Goal: Task Accomplishment & Management: Complete application form

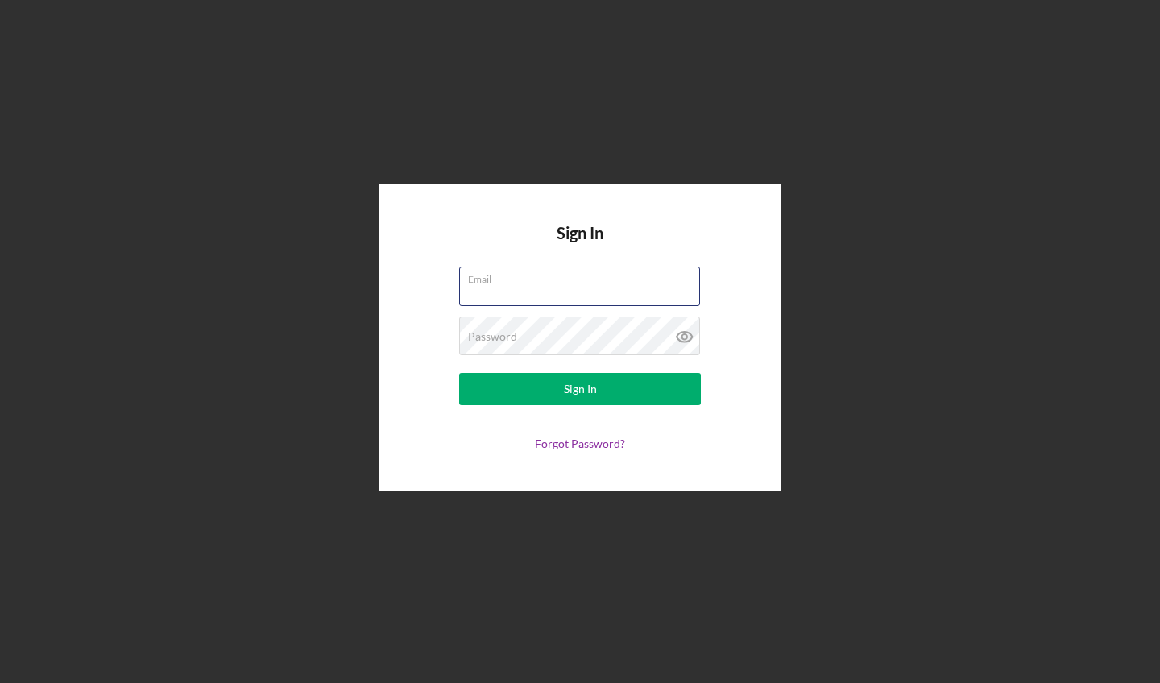
type input "[EMAIL_ADDRESS][DOMAIN_NAME]"
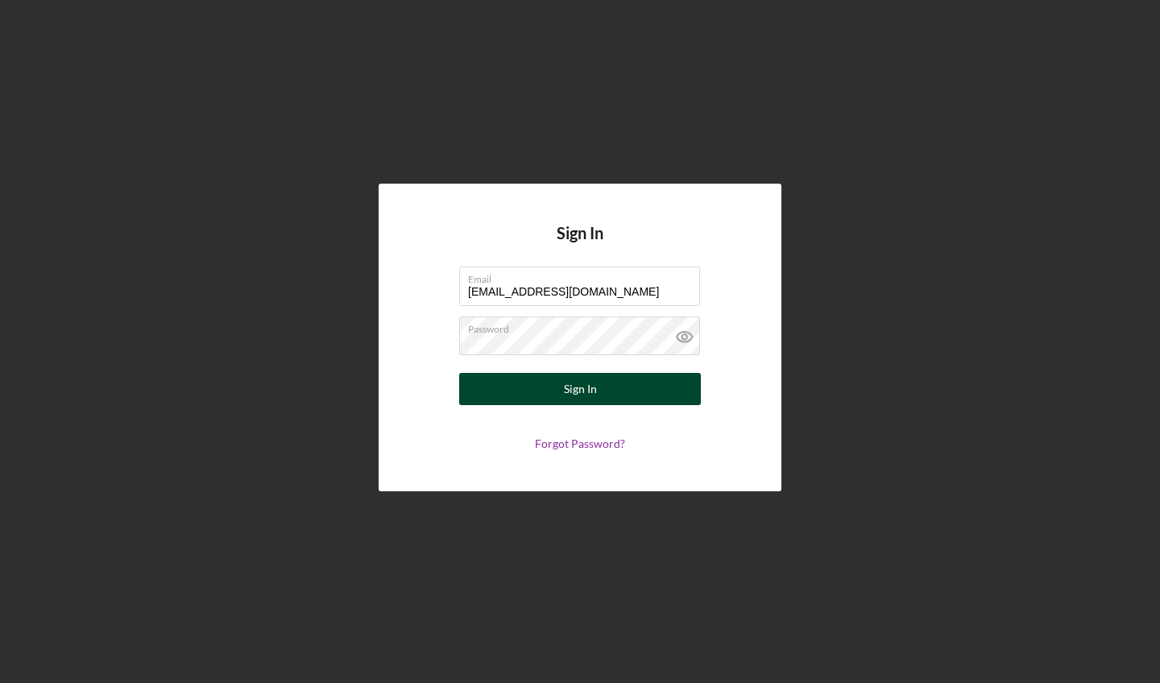
click at [568, 381] on div "Sign In" at bounding box center [580, 389] width 33 height 32
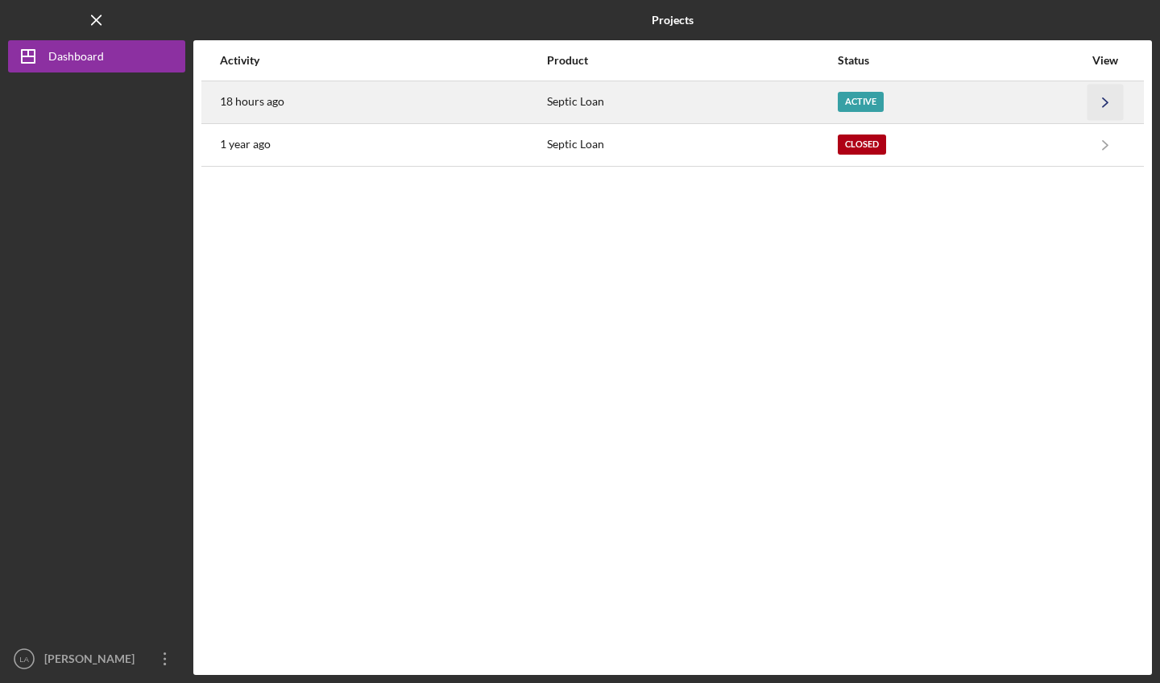
click at [1107, 98] on icon "Icon/Navigate" at bounding box center [1106, 102] width 36 height 36
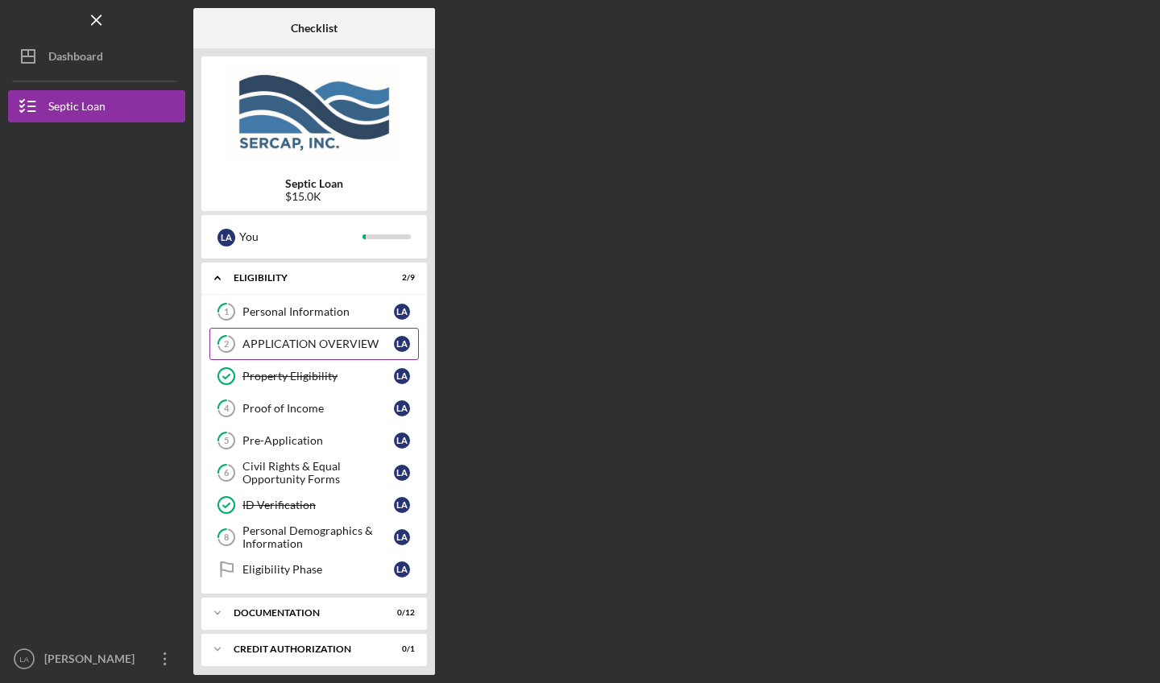
click at [314, 338] on div "APPLICATION OVERVIEW" at bounding box center [318, 344] width 151 height 13
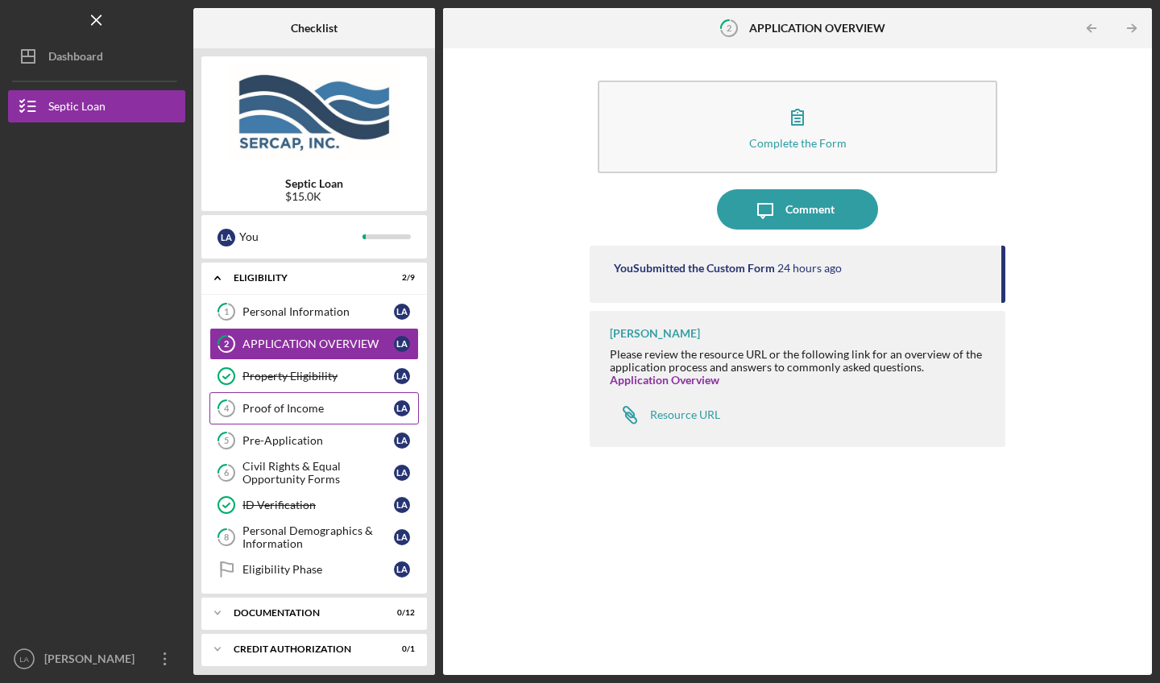
click at [293, 399] on link "4 Proof of Income L A" at bounding box center [315, 408] width 210 height 32
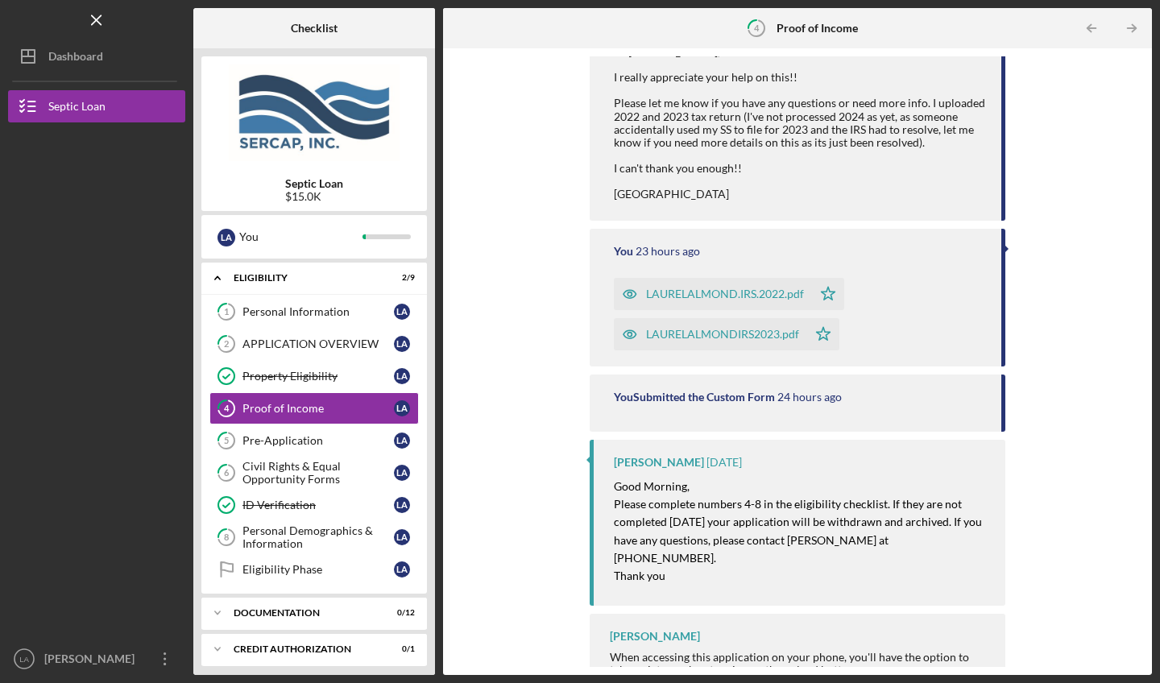
scroll to position [230, 0]
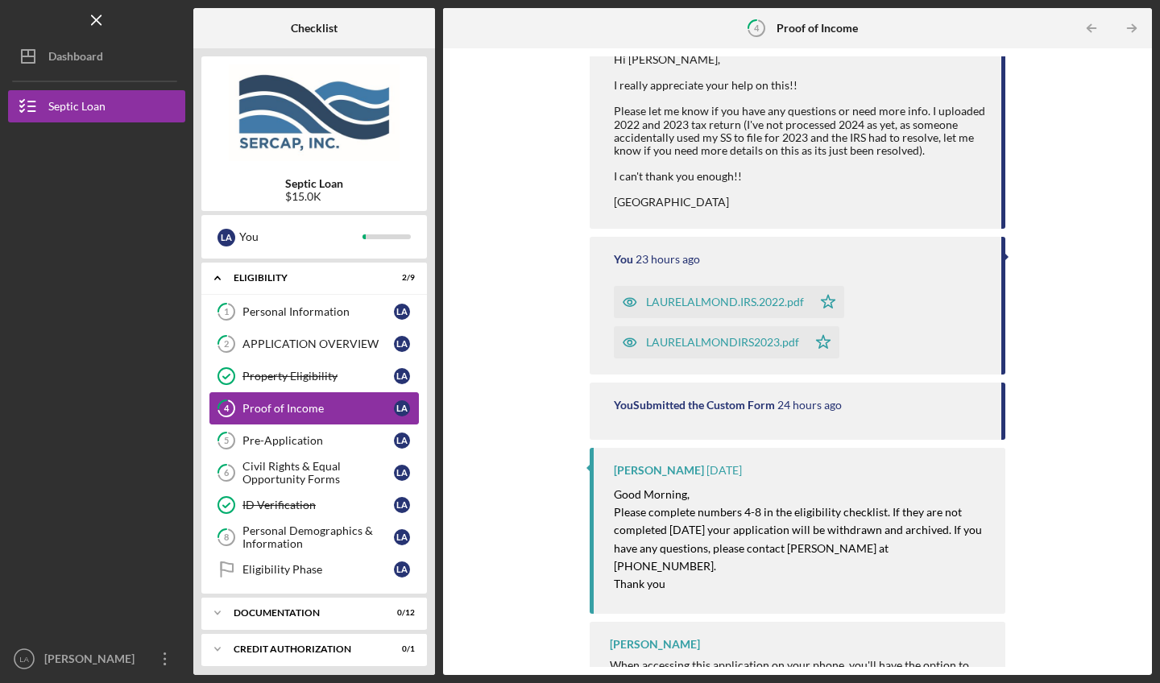
click at [316, 404] on div "Proof of Income" at bounding box center [318, 408] width 151 height 13
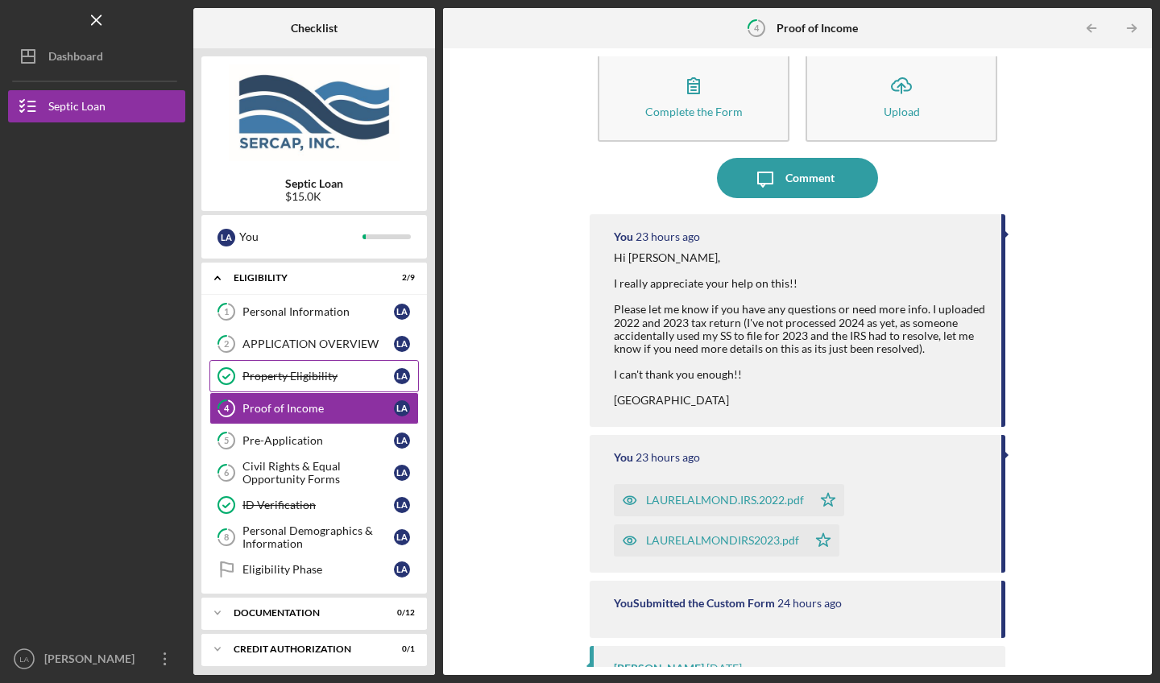
scroll to position [18, 0]
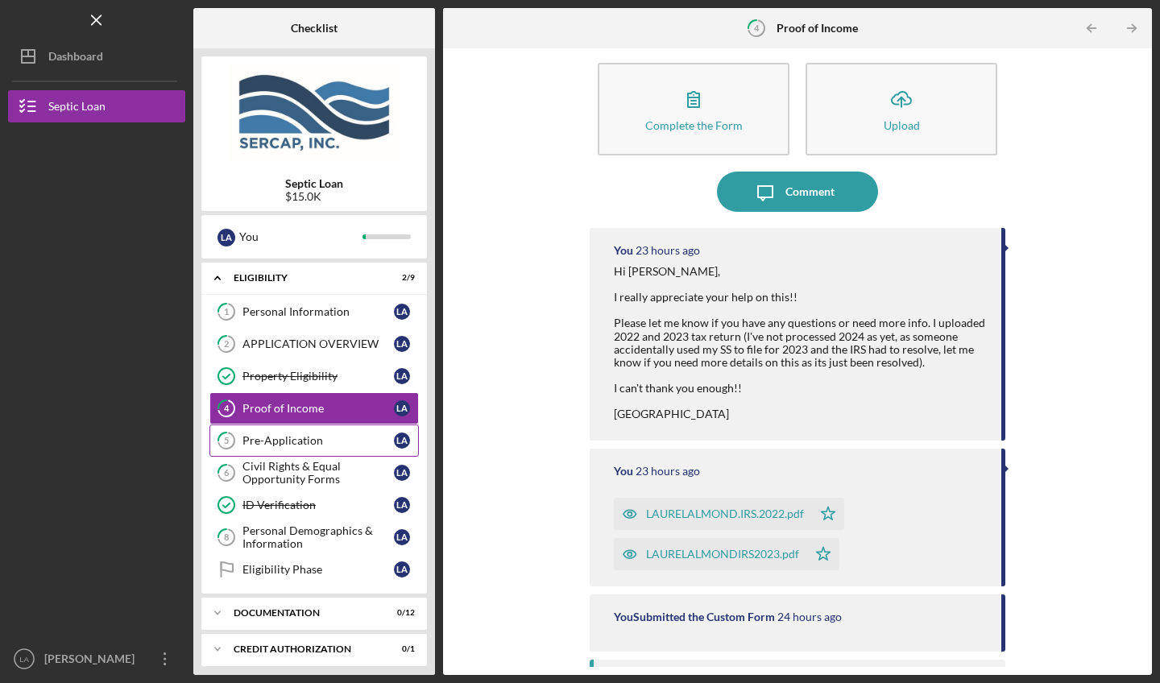
click at [330, 438] on div "Pre-Application" at bounding box center [318, 440] width 151 height 13
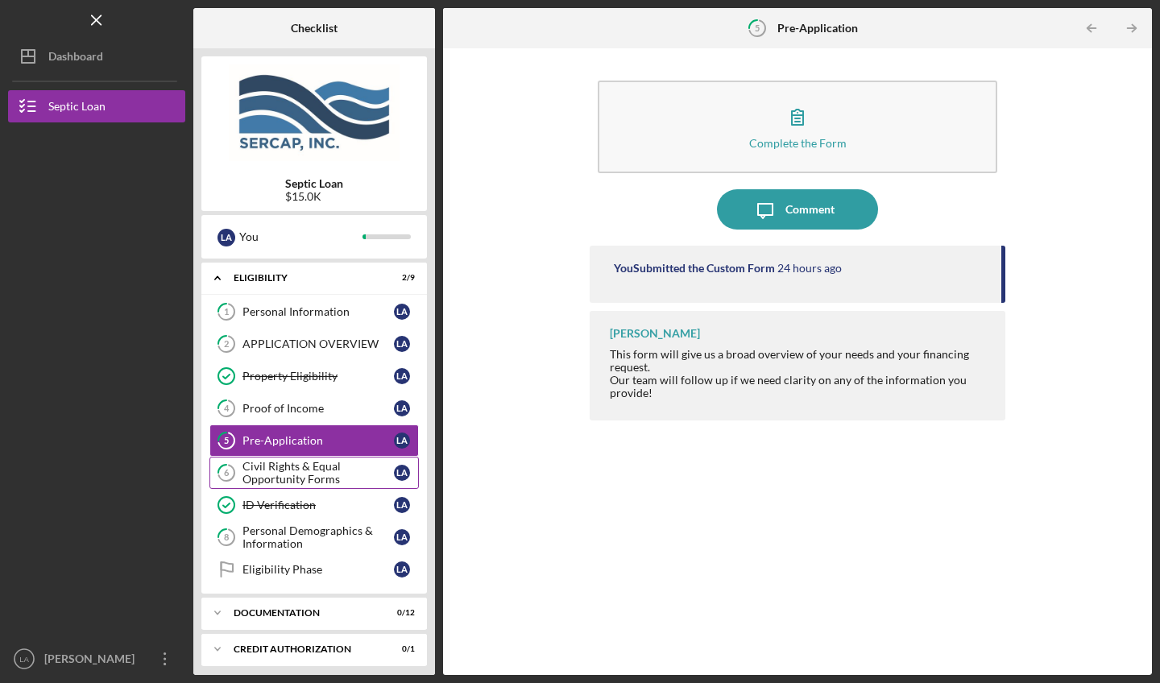
click at [276, 476] on div "Civil Rights & Equal Opportunity Forms" at bounding box center [318, 473] width 151 height 26
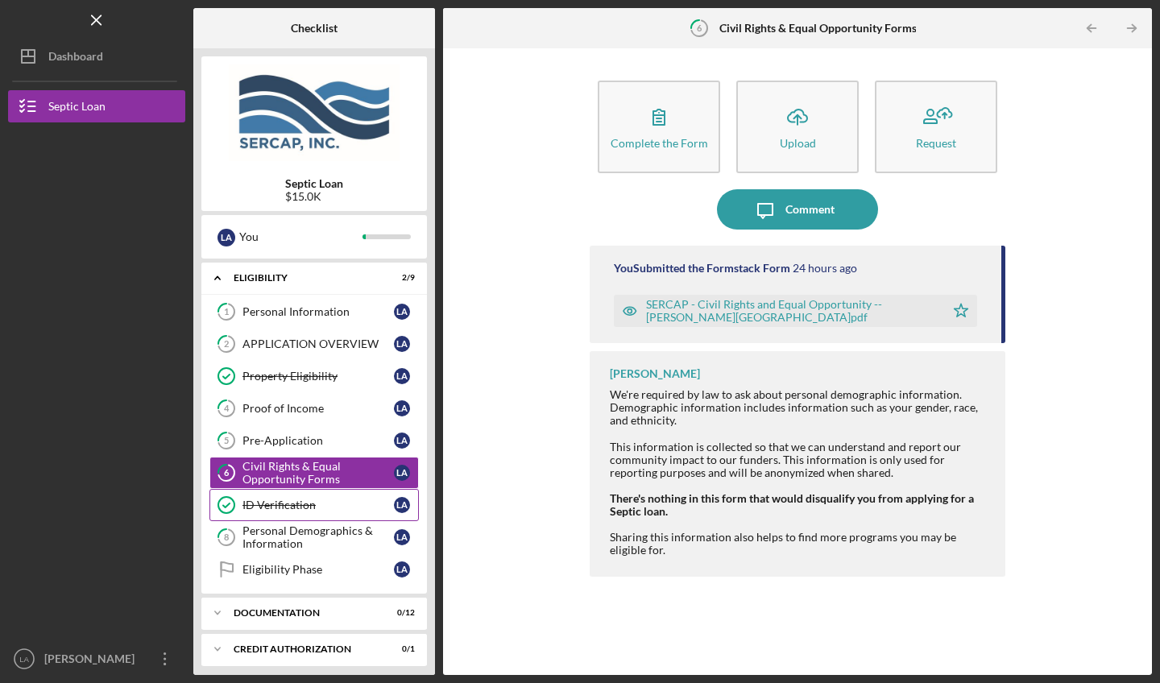
click at [336, 517] on link "ID Verification ID Verification L A" at bounding box center [315, 505] width 210 height 32
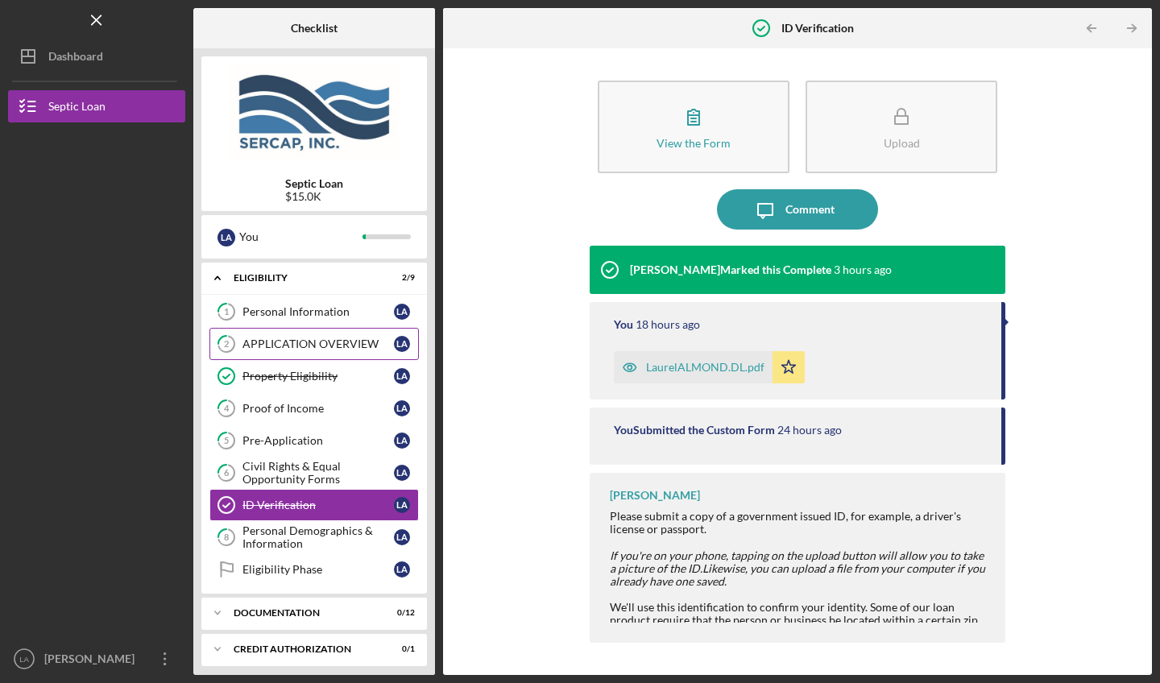
click at [324, 355] on link "2 APPLICATION OVERVIEW L A" at bounding box center [315, 344] width 210 height 32
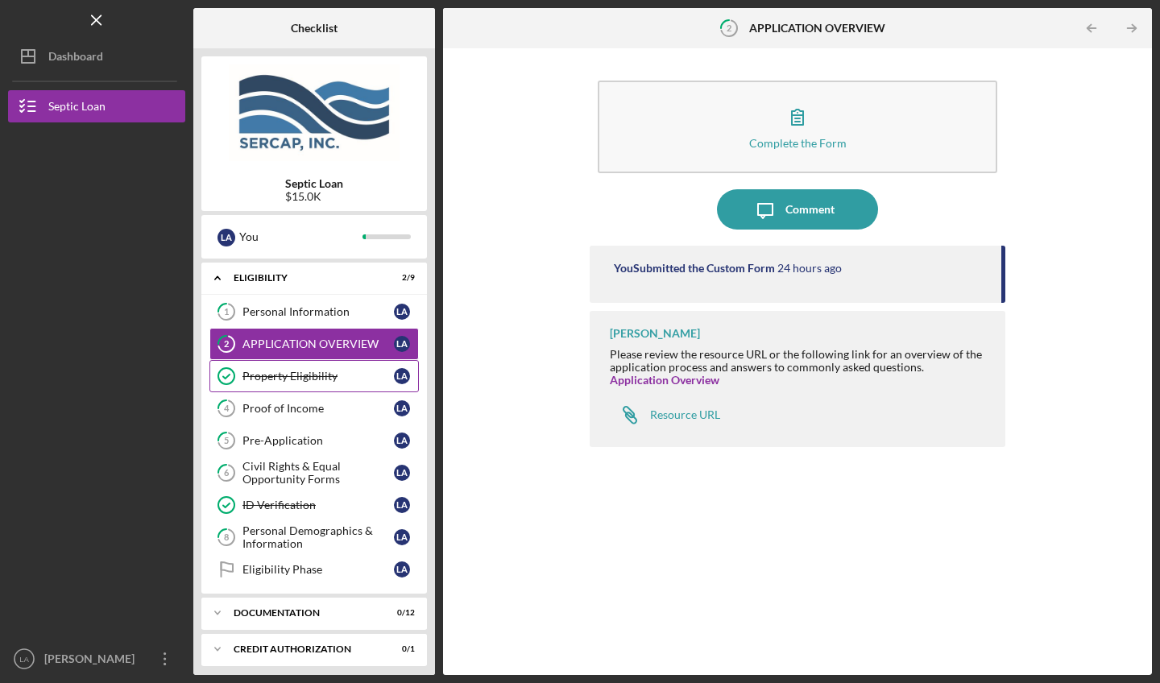
click at [307, 377] on div "Property Eligibility" at bounding box center [318, 376] width 151 height 13
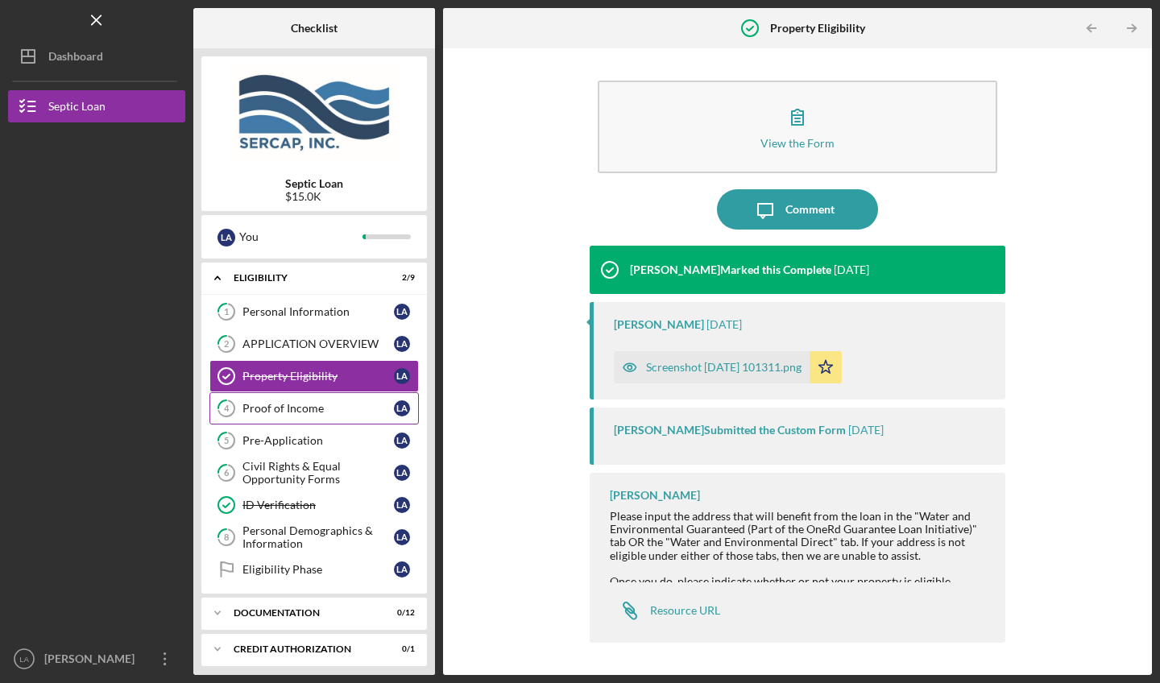
click at [305, 405] on div "Proof of Income" at bounding box center [318, 408] width 151 height 13
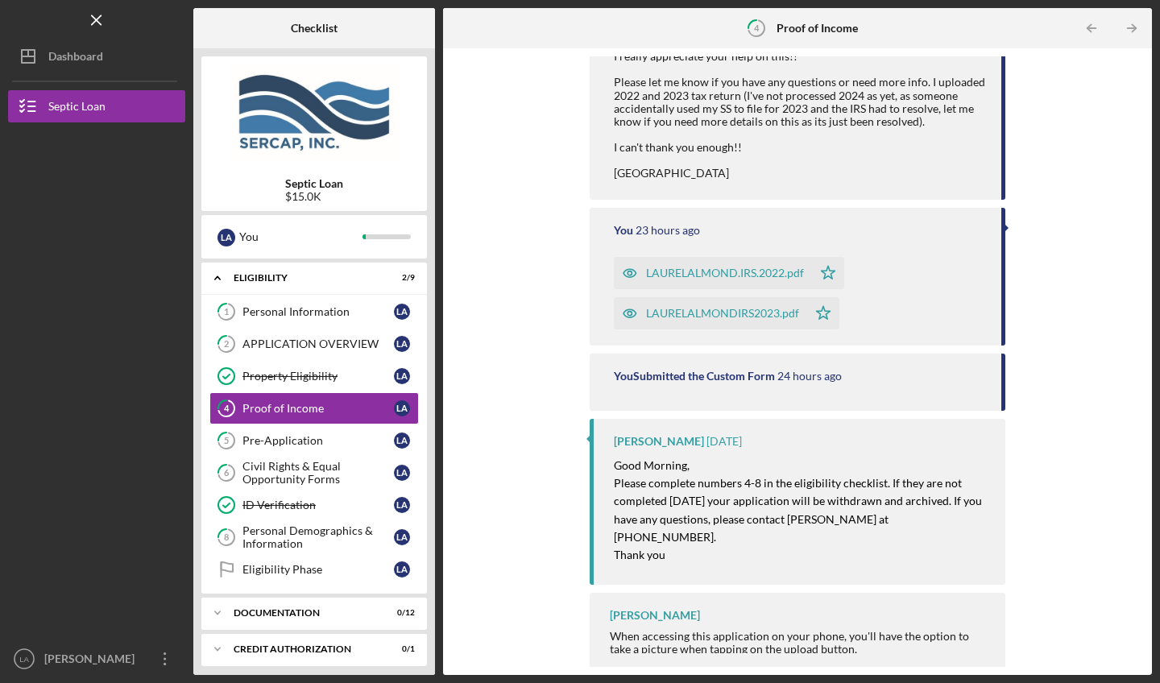
scroll to position [257, 0]
click at [305, 436] on div "Pre-Application" at bounding box center [318, 440] width 151 height 13
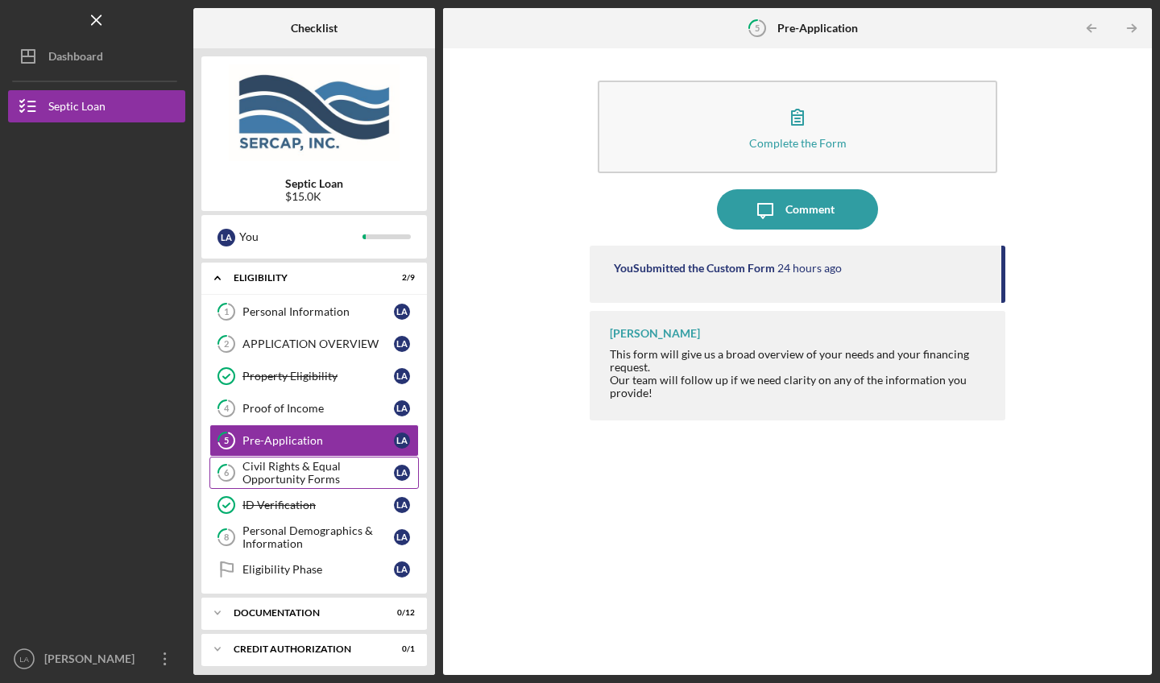
click at [294, 466] on div "Civil Rights & Equal Opportunity Forms" at bounding box center [318, 473] width 151 height 26
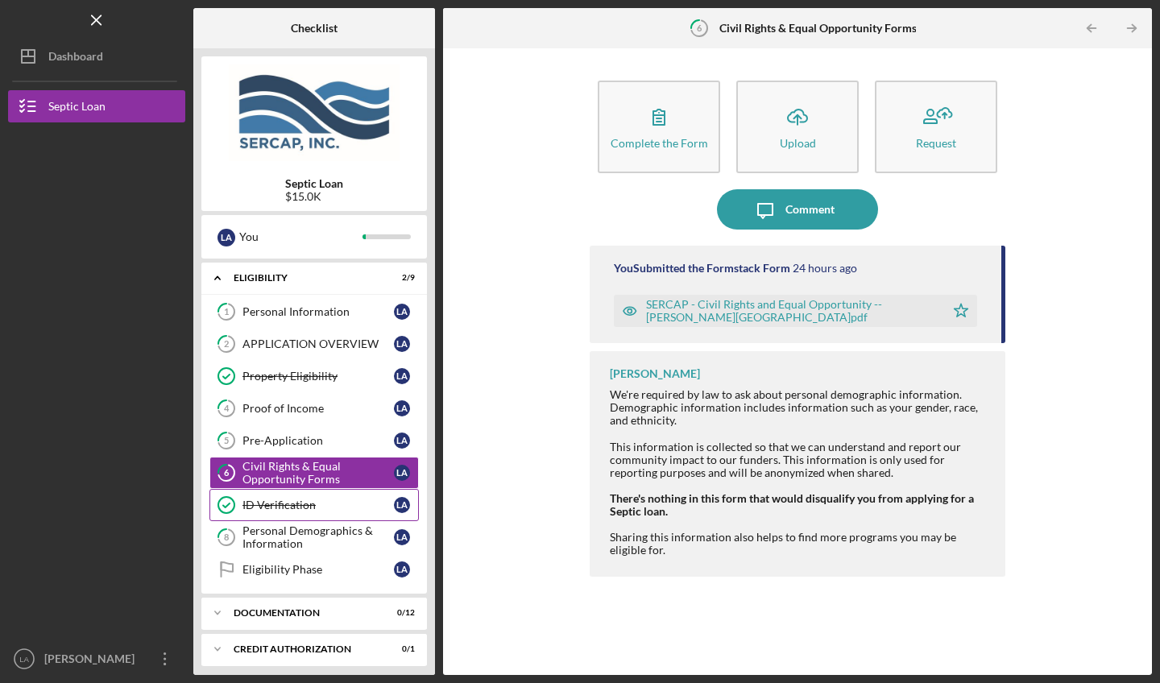
click at [290, 500] on div "ID Verification" at bounding box center [318, 505] width 151 height 13
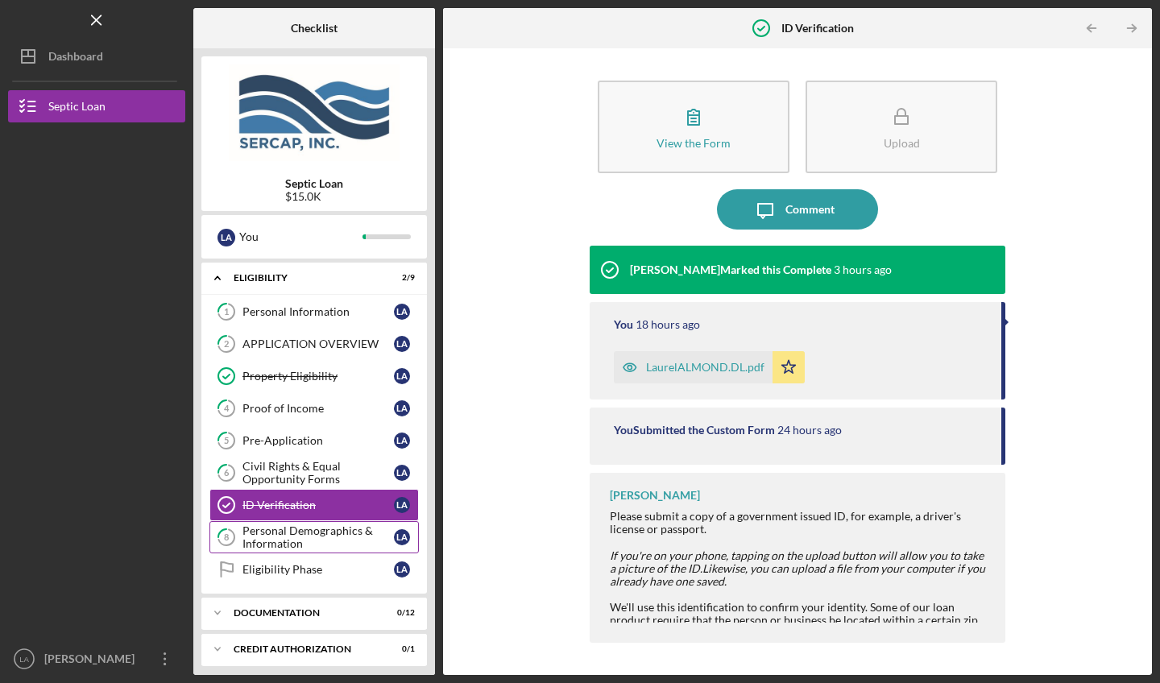
click at [288, 529] on div "Personal Demographics & Information" at bounding box center [318, 538] width 151 height 26
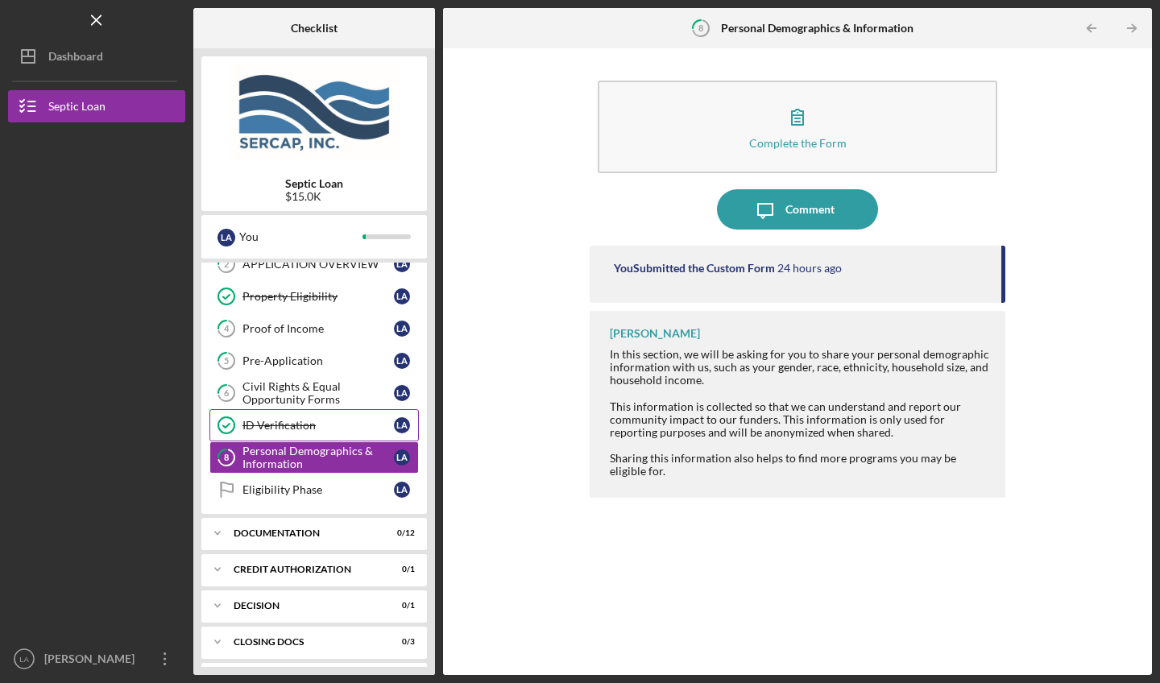
scroll to position [82, 0]
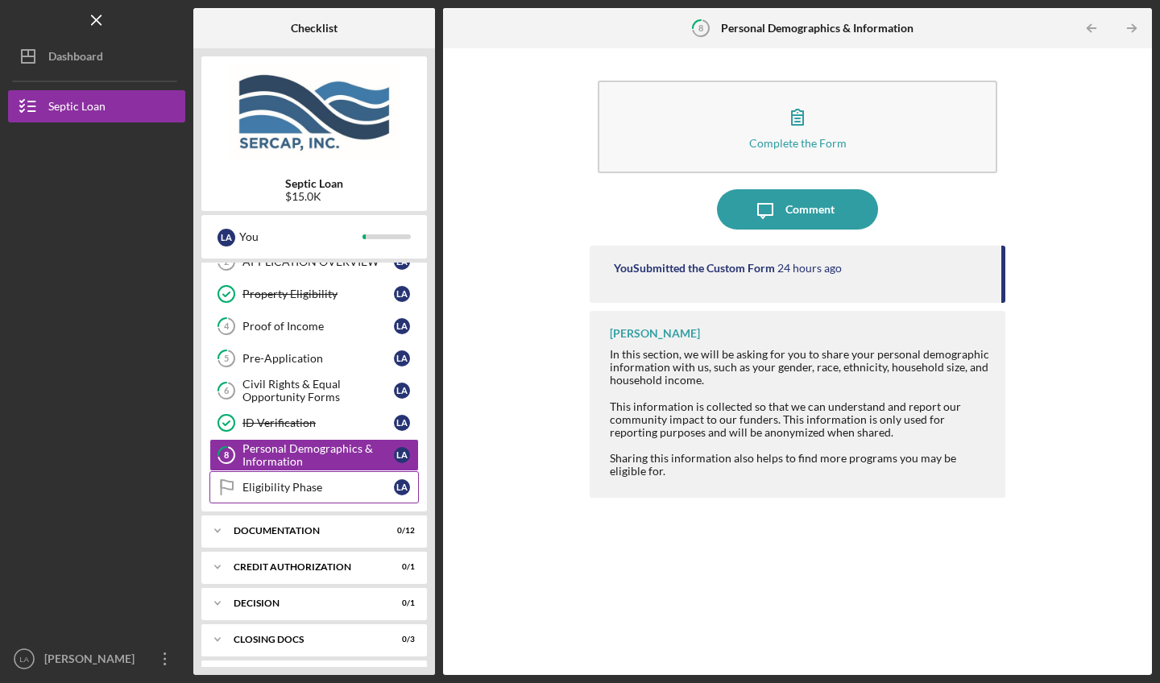
click at [309, 483] on div "Eligibility Phase" at bounding box center [318, 487] width 151 height 13
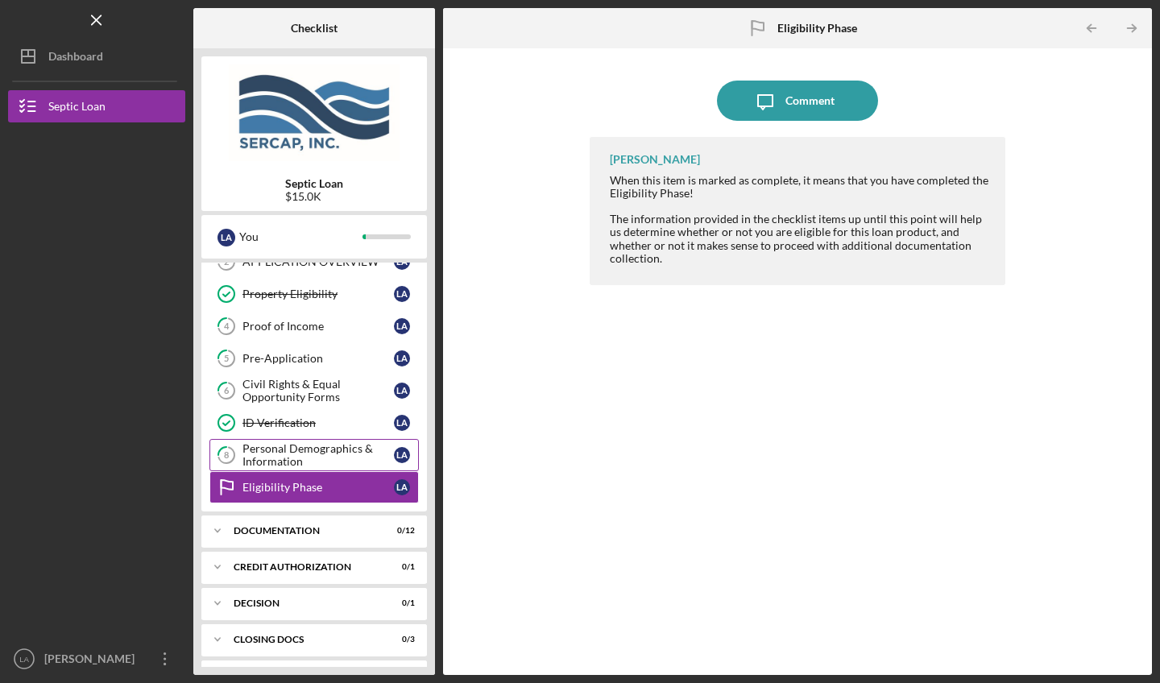
click at [309, 462] on div "Personal Demographics & Information" at bounding box center [318, 455] width 151 height 26
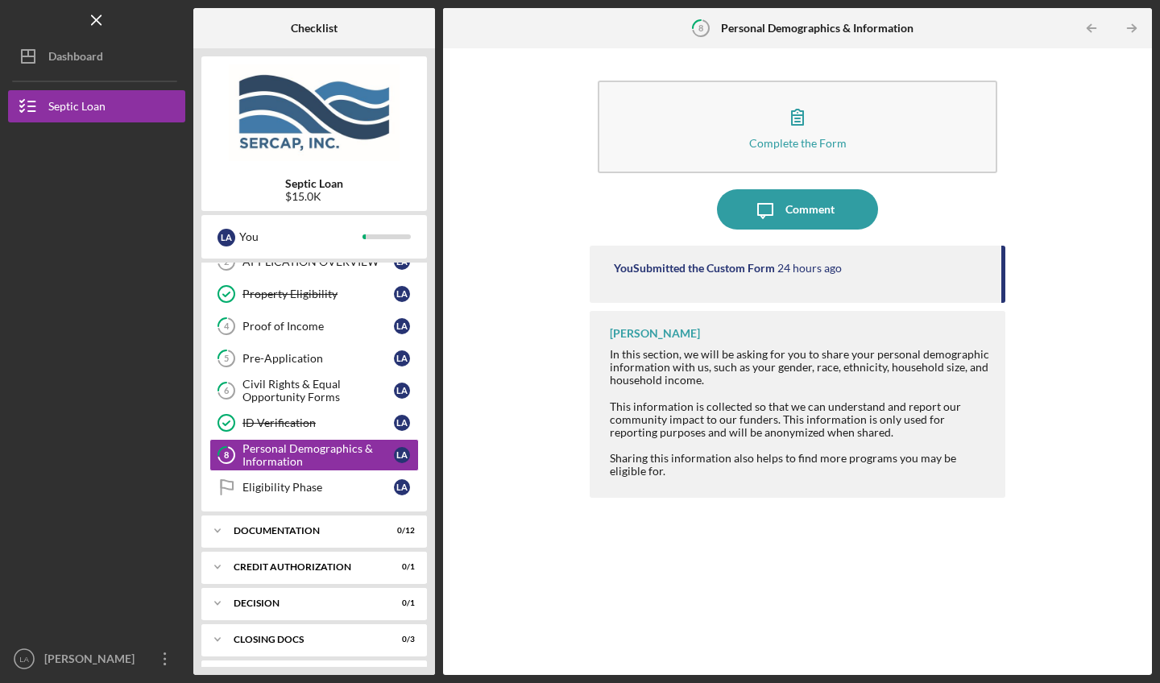
click at [541, 480] on div "Complete the Form Form Icon/Message Comment You Submitted the Custom Form 24 ho…" at bounding box center [797, 361] width 693 height 611
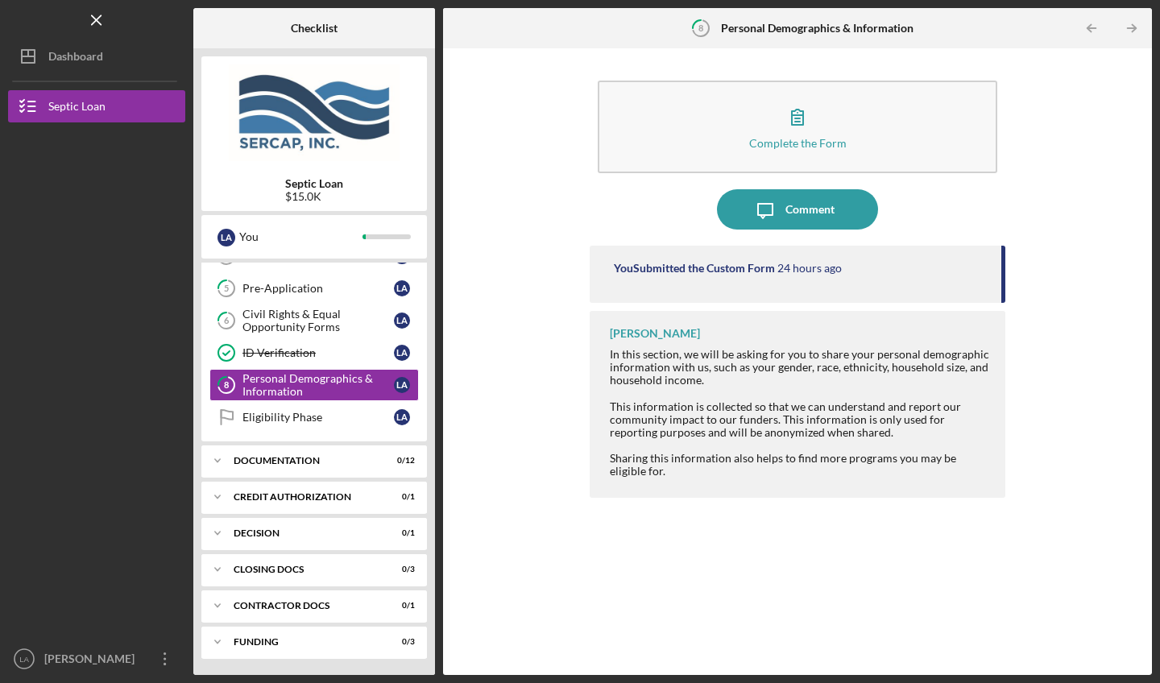
scroll to position [152, 0]
click at [223, 458] on icon "Icon/Expander" at bounding box center [217, 461] width 32 height 32
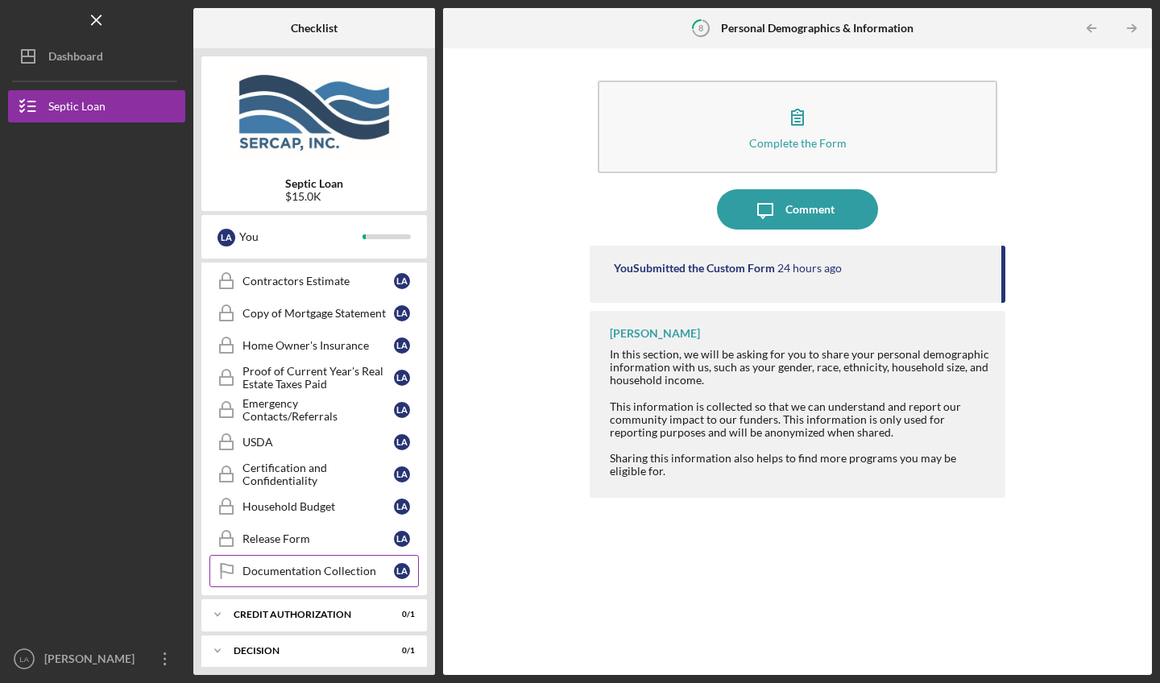
scroll to position [422, 0]
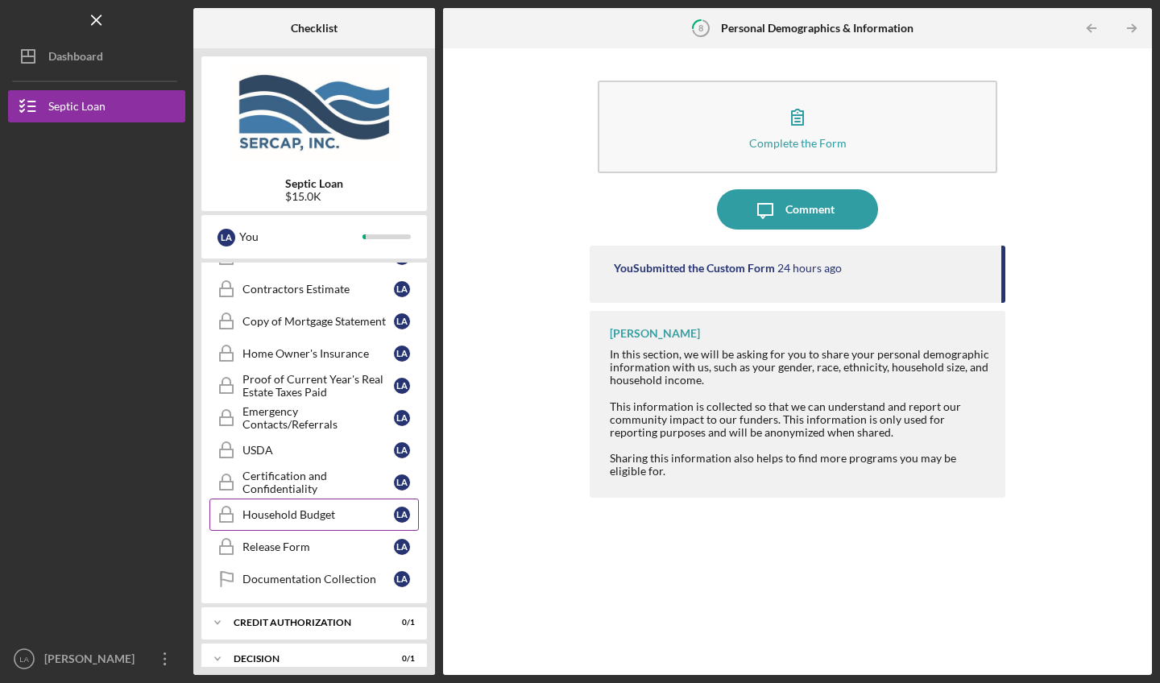
click at [284, 519] on div "Household Budget" at bounding box center [318, 514] width 151 height 13
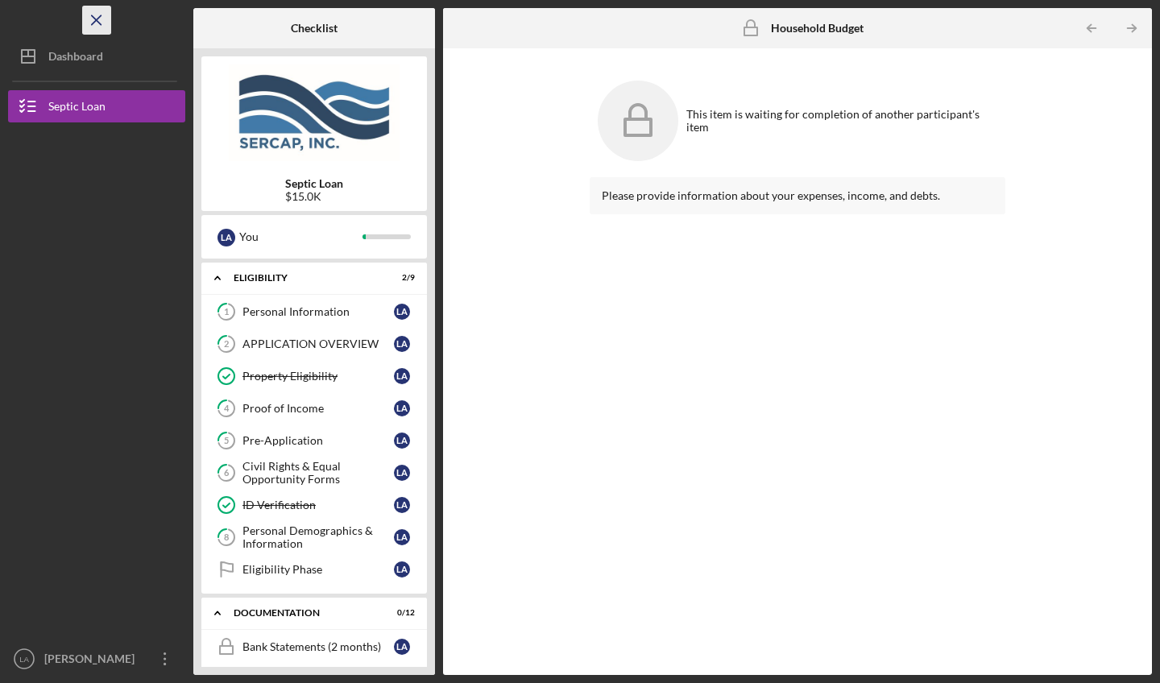
click at [98, 17] on icon "Icon/Menu Close" at bounding box center [97, 20] width 36 height 36
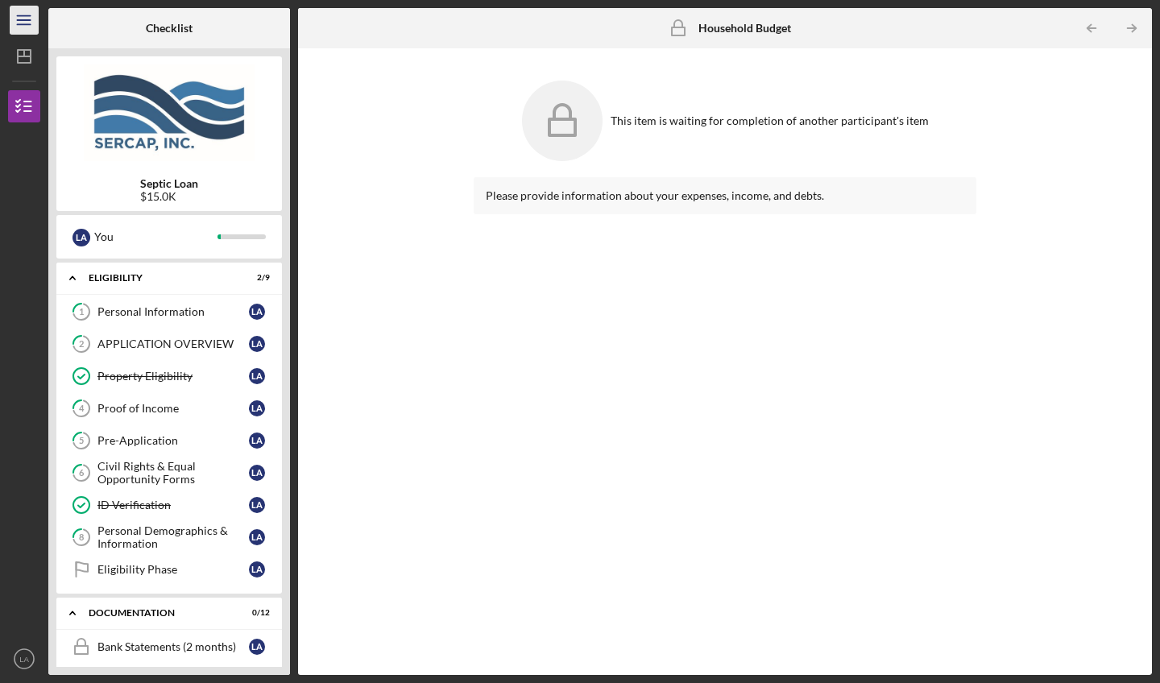
click at [24, 23] on icon "Icon/Menu" at bounding box center [24, 20] width 36 height 36
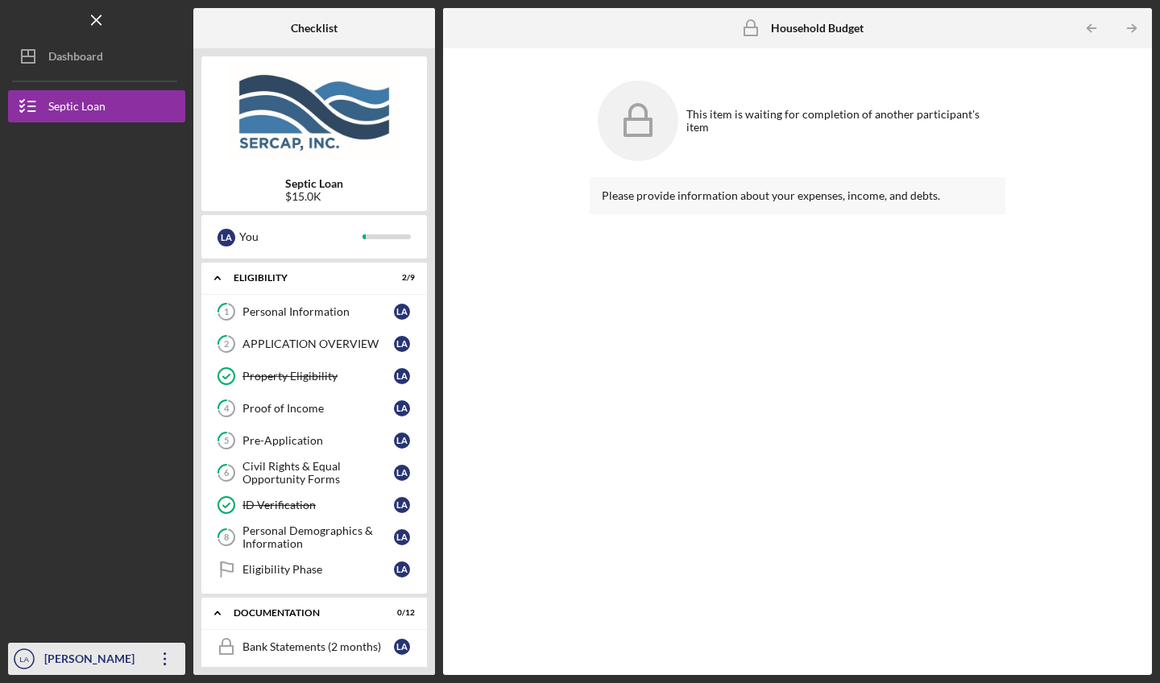
click at [165, 665] on icon "button" at bounding box center [165, 659] width 2 height 13
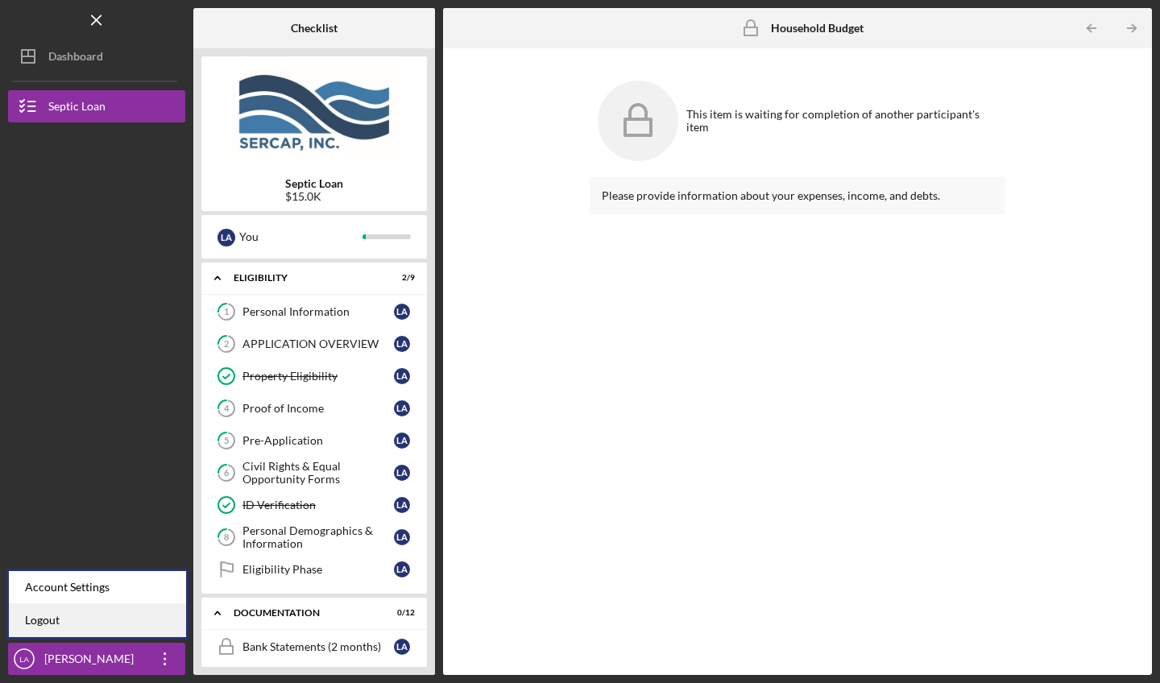
click at [111, 616] on link "Logout" at bounding box center [97, 620] width 177 height 33
